Goal: Information Seeking & Learning: Learn about a topic

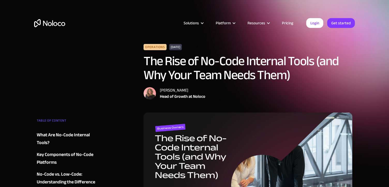
click at [35, 23] on img "home" at bounding box center [49, 23] width 31 height 8
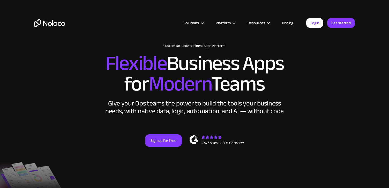
click at [79, 64] on h2 "Flexible Business Apps for Modern Teams" at bounding box center [194, 73] width 321 height 41
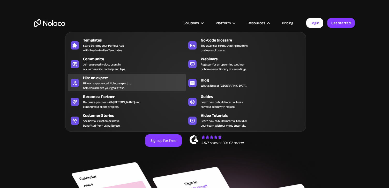
click at [102, 88] on div "Hire an experienced Noloco expert to help you achieve your goals fast." at bounding box center [107, 85] width 48 height 9
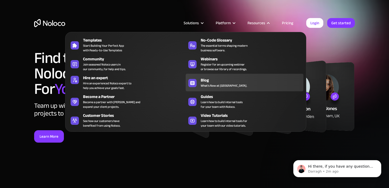
click at [221, 78] on div "Blog" at bounding box center [253, 80] width 105 height 6
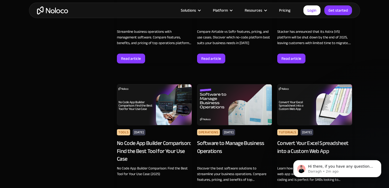
scroll to position [463, 0]
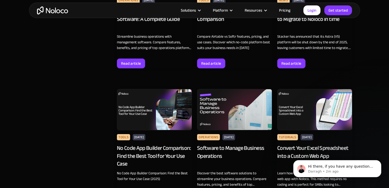
click at [138, 115] on img at bounding box center [154, 109] width 75 height 41
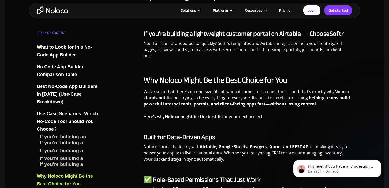
scroll to position [1874, 0]
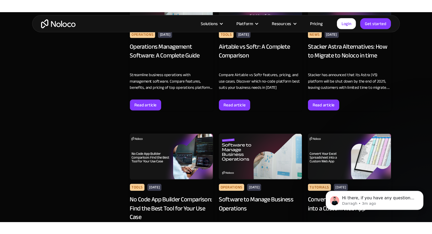
scroll to position [443, 0]
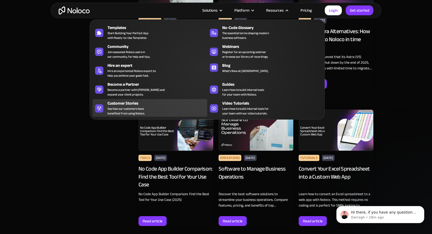
click at [164, 104] on div "Customer Stories" at bounding box center [159, 103] width 102 height 6
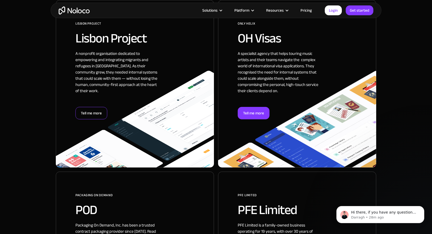
scroll to position [343, 0]
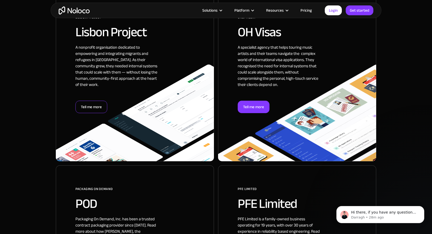
click at [89, 107] on div "Tell me more" at bounding box center [91, 107] width 32 height 12
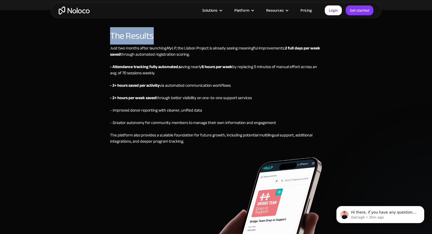
scroll to position [1591, 0]
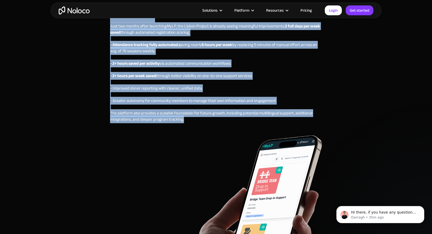
drag, startPoint x: 111, startPoint y: 104, endPoint x: 184, endPoint y: 112, distance: 73.7
copy div "Lor Ipsumdo Sitamet co 8667, adi Elitse Doeiusm te i utlaboree doloremagnaa eni…"
click at [72, 83] on div "The Results Just two months after launching MyLP , the Lisbon Project is alread…" at bounding box center [216, 176] width 331 height 344
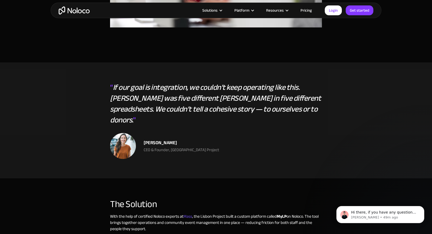
scroll to position [655, 0]
